Goal: Obtain resource: Obtain resource

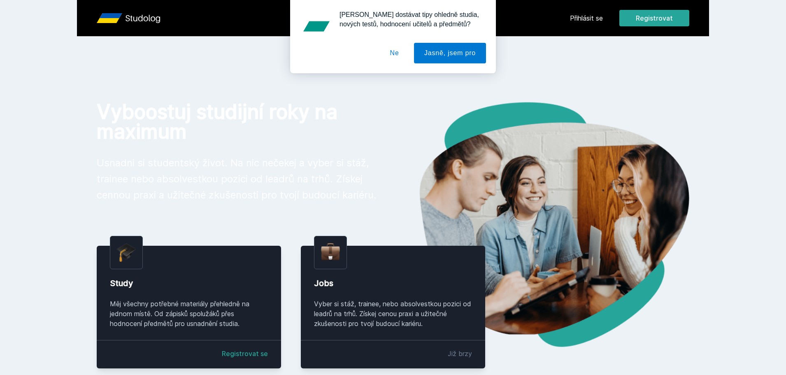
click at [396, 57] on button "Ne" at bounding box center [395, 53] width 30 height 21
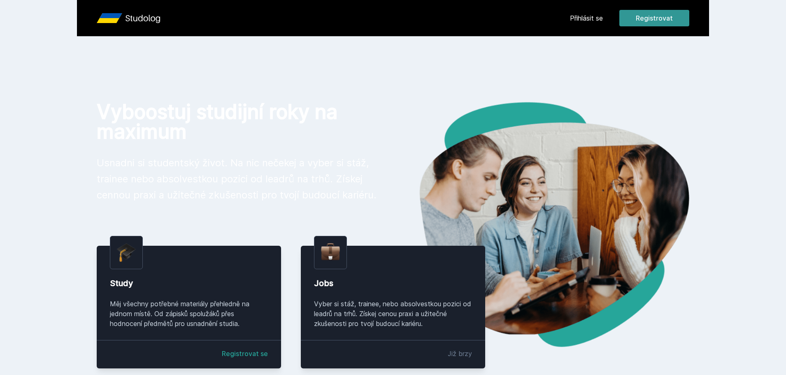
click at [647, 21] on button "Registrovat" at bounding box center [654, 18] width 70 height 16
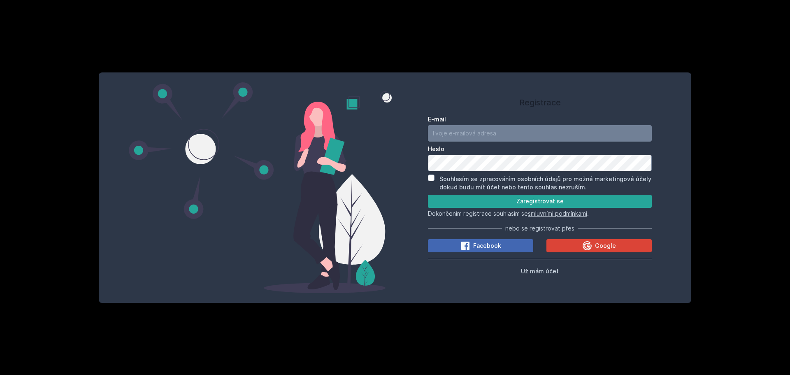
click at [489, 135] on input "E-mail" at bounding box center [540, 133] width 224 height 16
type input "[EMAIL_ADDRESS][DOMAIN_NAME]"
click at [543, 206] on button "Zaregistrovat se" at bounding box center [540, 201] width 224 height 13
click at [436, 179] on div "Souhlasím se zpracováním osobních údajů pro možné marketingové účely dokud budu…" at bounding box center [540, 182] width 224 height 17
click at [430, 179] on input "Souhlasím se zpracováním osobních údajů pro možné marketingové účely dokud budu…" at bounding box center [431, 177] width 7 height 7
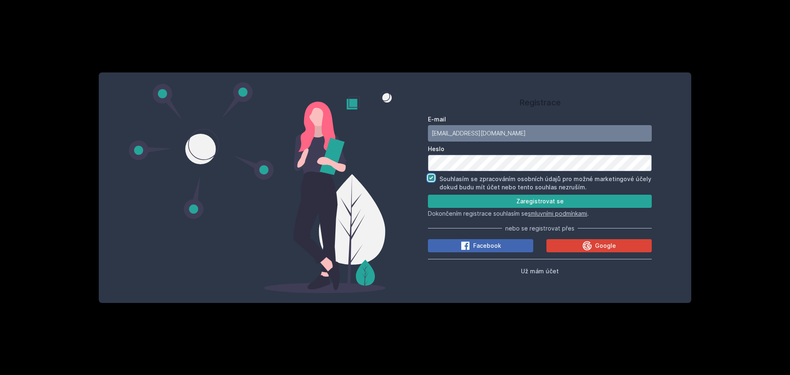
checkbox input "true"
click at [463, 202] on button "Zaregistrovat se" at bounding box center [540, 201] width 224 height 13
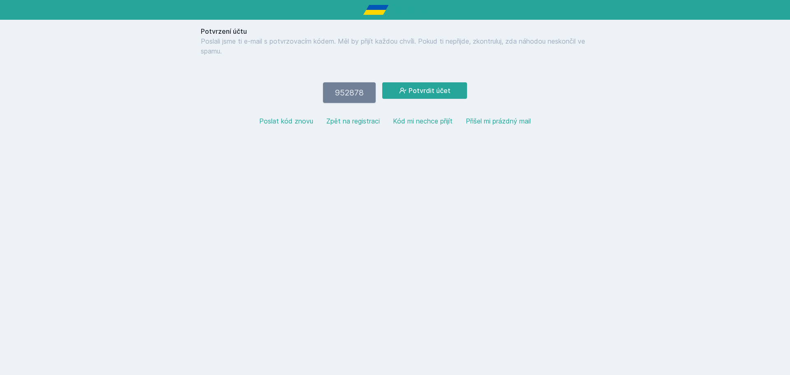
type input "952878"
click at [382, 82] on button "Potvrdit účet" at bounding box center [424, 90] width 85 height 16
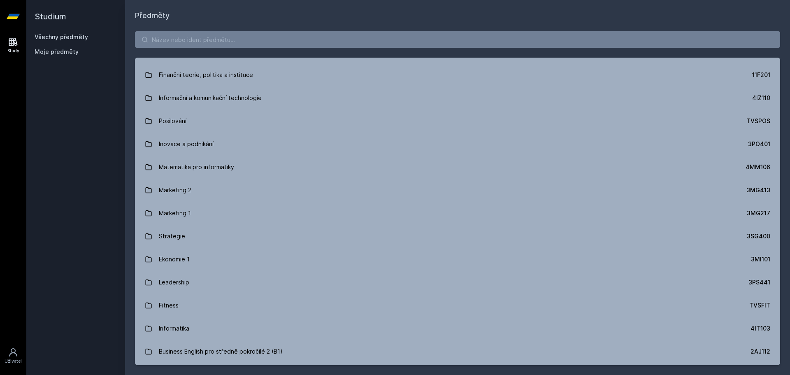
scroll to position [411, 0]
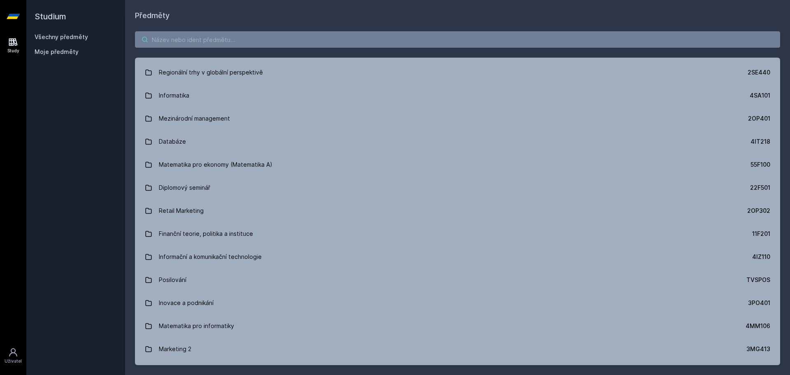
click at [211, 41] on input "search" at bounding box center [457, 39] width 645 height 16
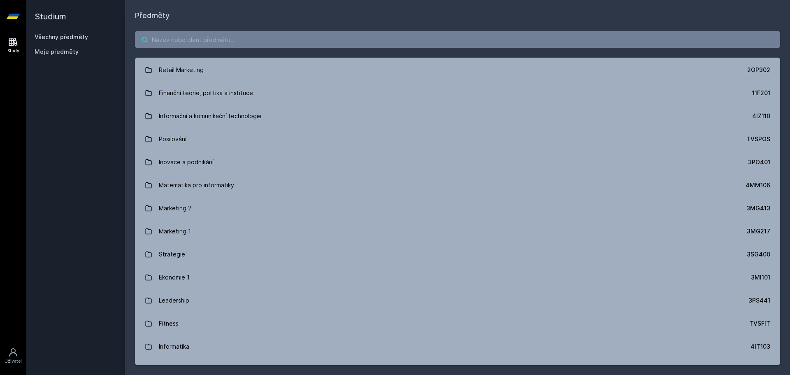
scroll to position [535, 0]
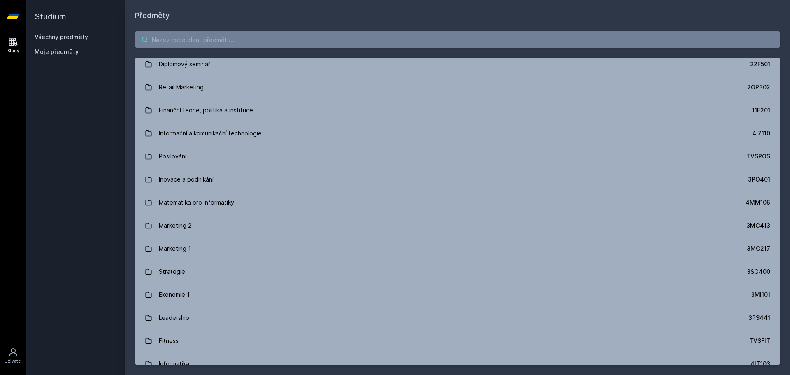
click at [322, 36] on input "search" at bounding box center [457, 39] width 645 height 16
paste input "5HP402"
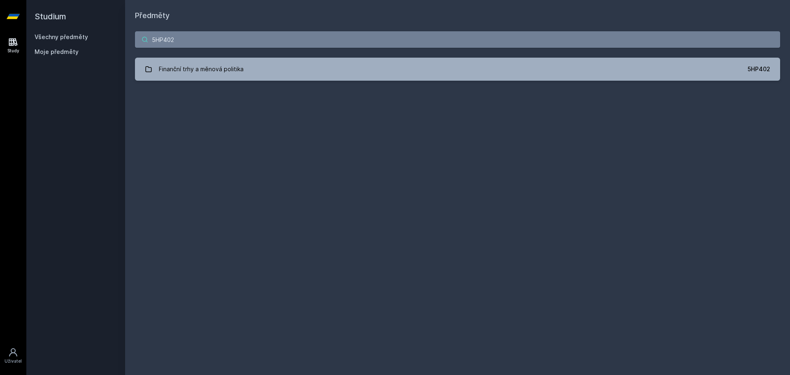
scroll to position [0, 0]
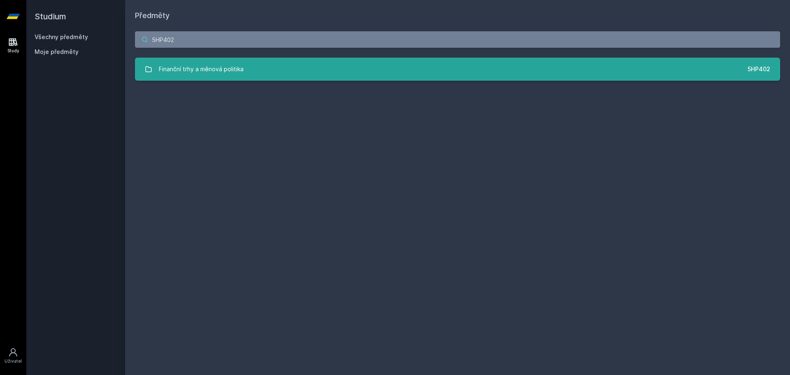
type input "5HP402"
click at [457, 68] on link "Finanční trhy a měnová politika 5HP402" at bounding box center [457, 69] width 645 height 23
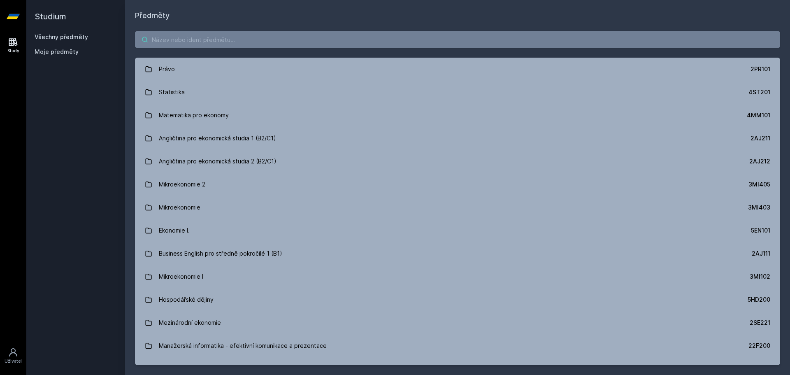
click at [193, 47] on input "search" at bounding box center [457, 39] width 645 height 16
paste input "5HP402"
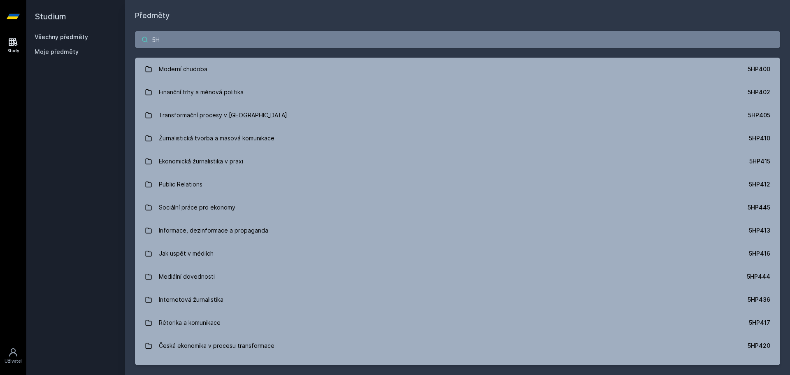
type input "5"
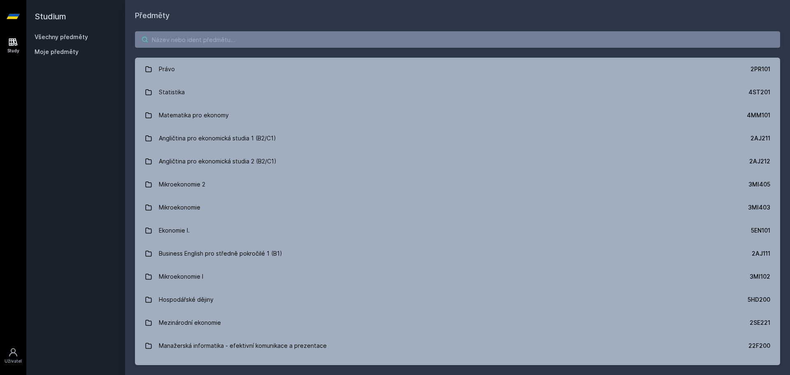
paste input "Finanční trhy a měnová politika"
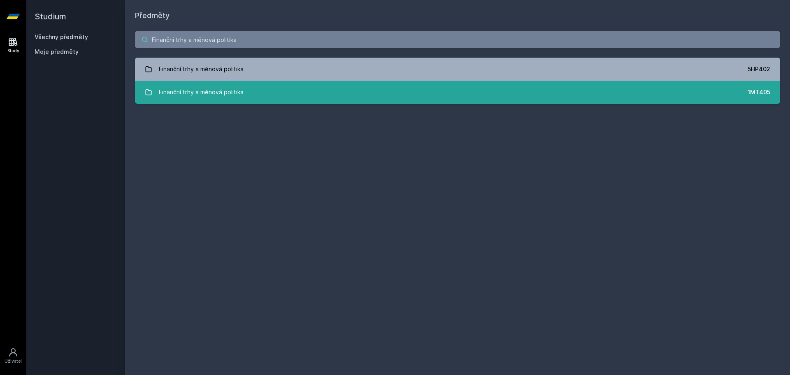
type input "Finanční trhy a měnová politika"
click at [320, 95] on link "Finanční trhy a měnová politika 1MT405" at bounding box center [457, 92] width 645 height 23
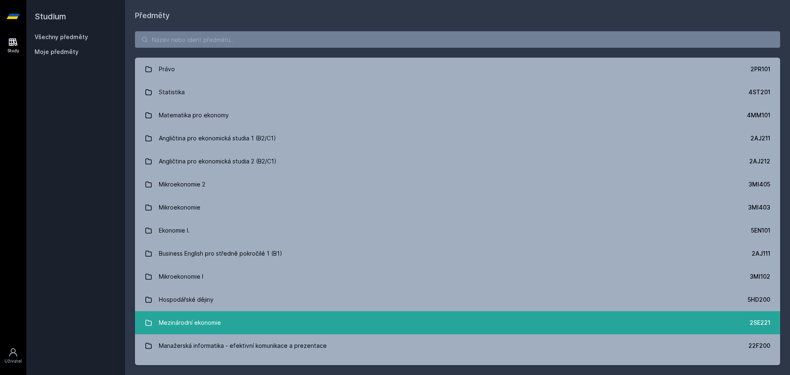
click at [239, 317] on link "Mezinárodní ekonomie 2SE221" at bounding box center [457, 322] width 645 height 23
